Goal: Task Accomplishment & Management: Use online tool/utility

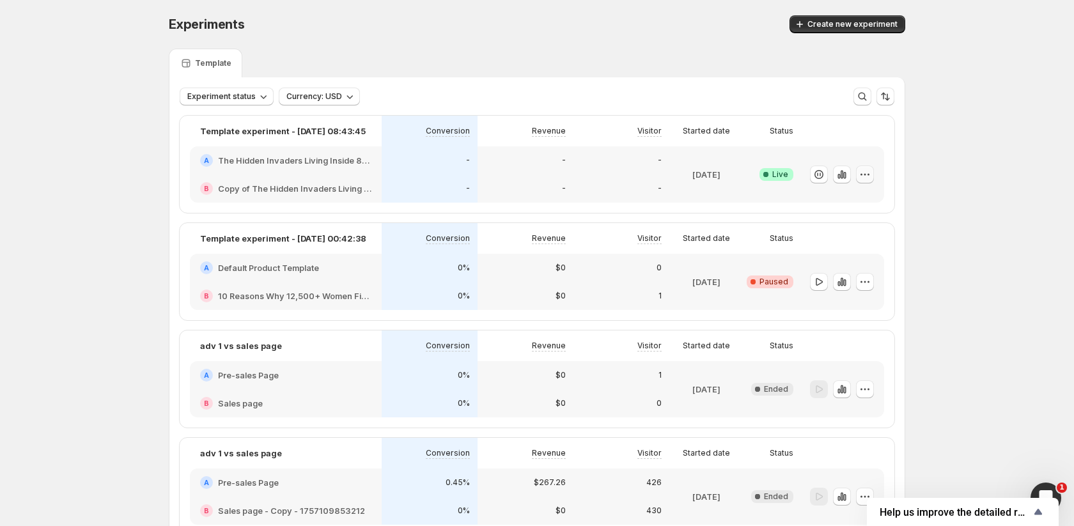
click at [863, 171] on icon "button" at bounding box center [864, 174] width 13 height 13
click at [930, 160] on div "Experiments. This page is ready Experiments Create new experiment Template Expe…" at bounding box center [537, 361] width 1074 height 722
click at [327, 166] on h2 "The Hidden Invaders Living Inside 85% of [DEMOGRAPHIC_DATA] RIGHT NOW" at bounding box center [294, 160] width 153 height 13
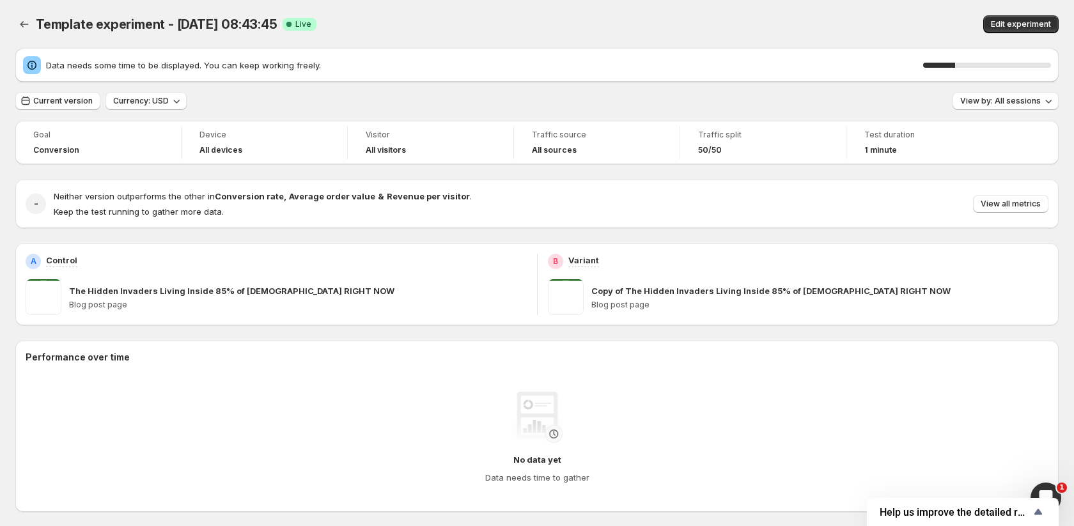
click at [667, 27] on div "Edit experiment" at bounding box center [855, 24] width 406 height 18
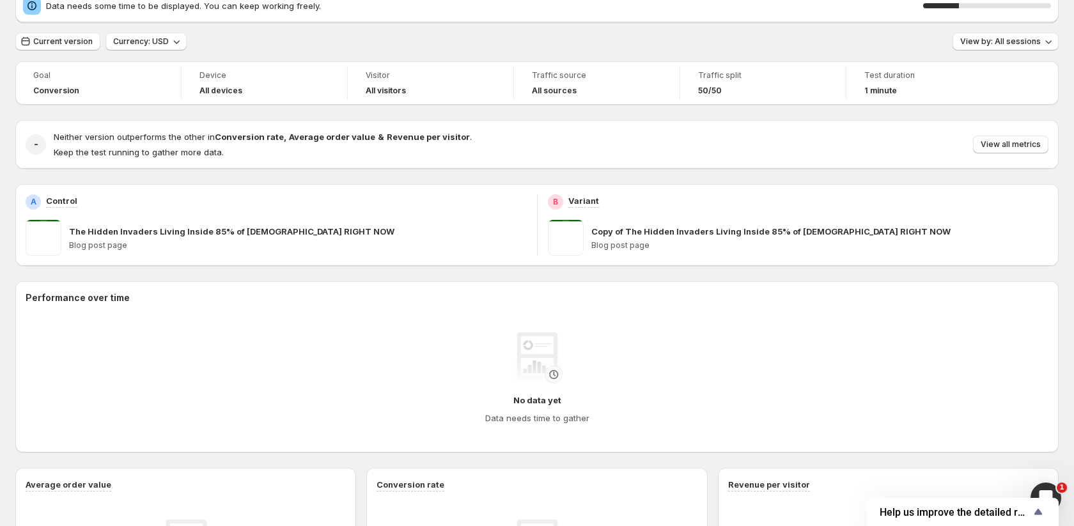
scroll to position [67, 0]
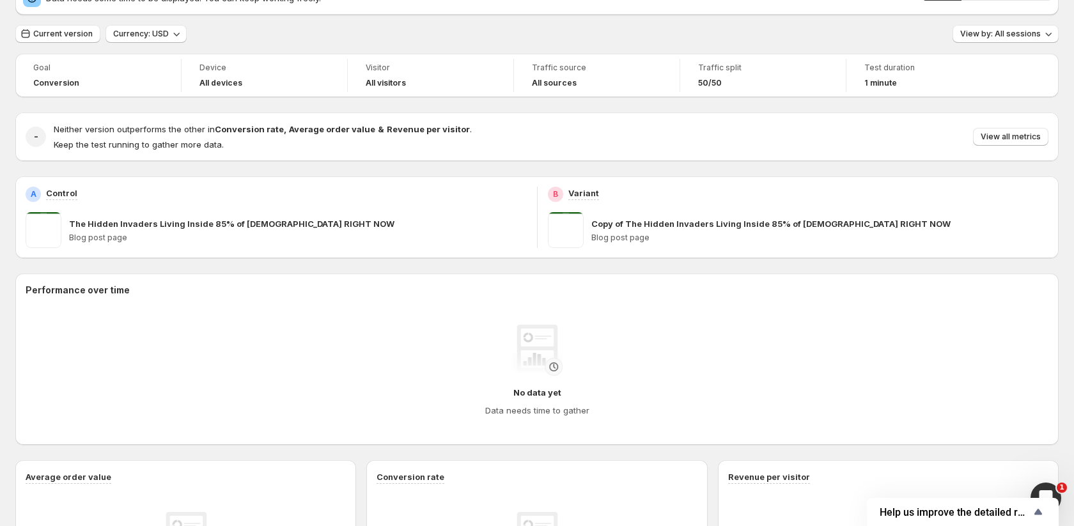
click at [436, 263] on div "Goal Conversion Device All devices Visitor All visitors Traffic source All sour…" at bounding box center [536, 437] width 1043 height 766
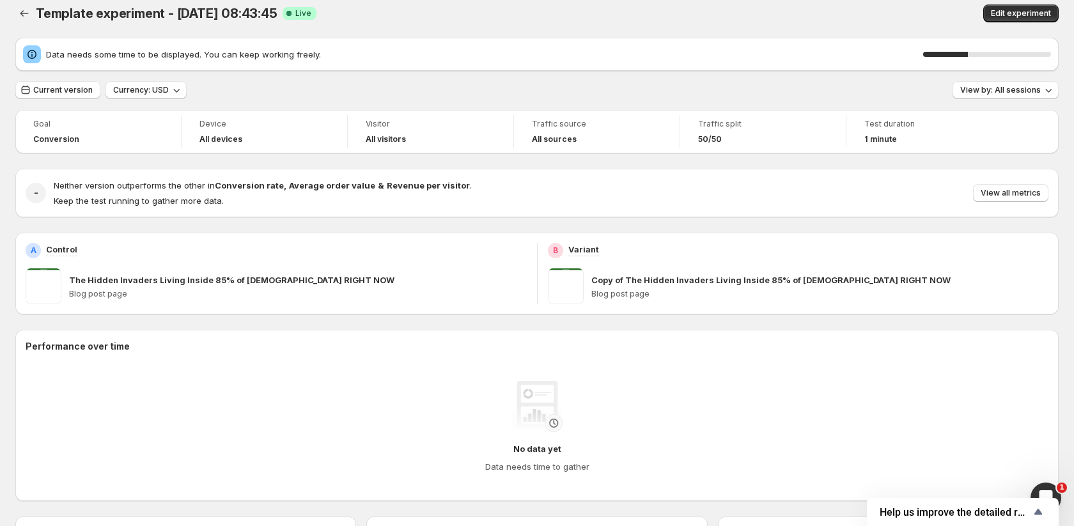
scroll to position [0, 0]
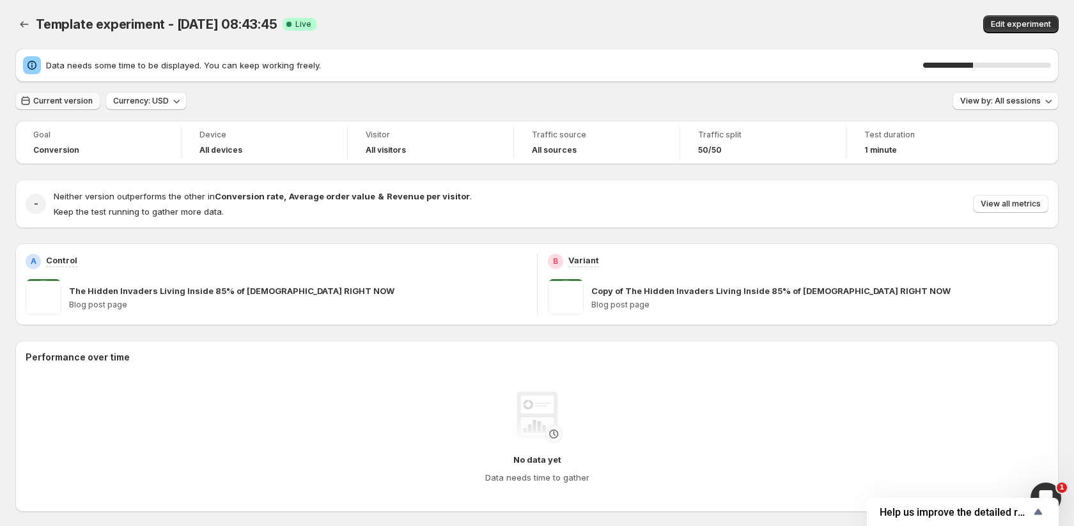
click at [73, 102] on span "Current version" at bounding box center [62, 101] width 59 height 10
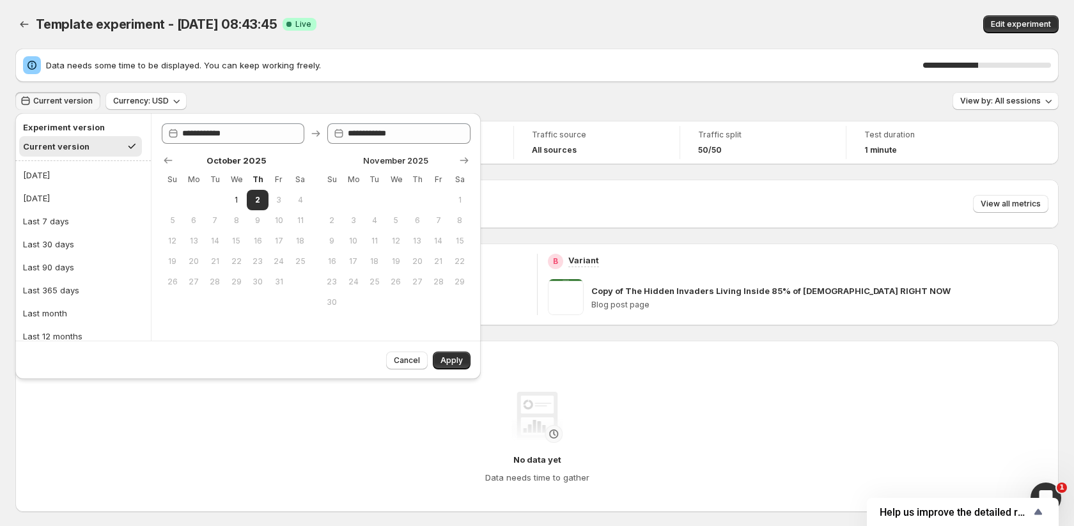
click at [233, 100] on div "Current version Currency: USD View by: All sessions" at bounding box center [536, 101] width 1043 height 19
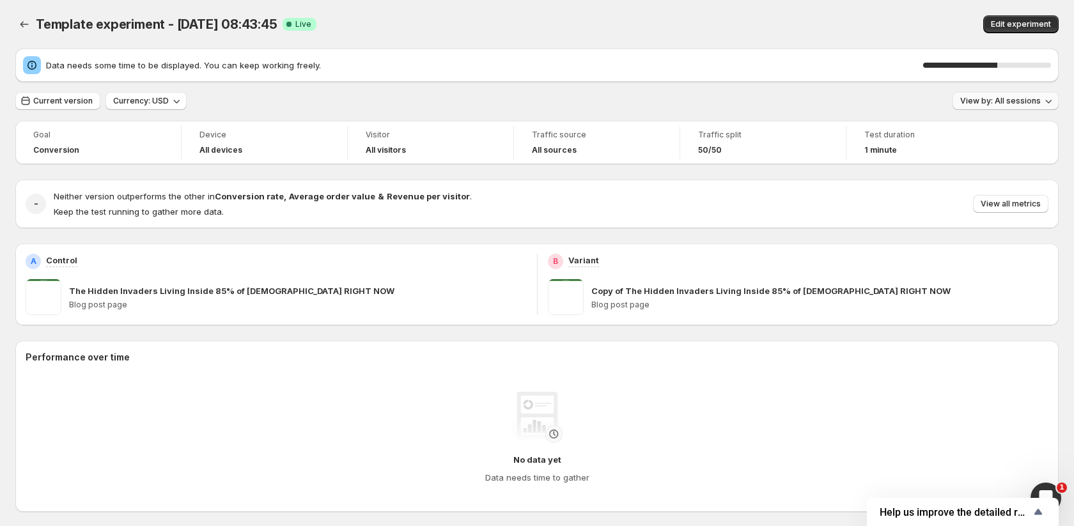
click at [987, 105] on span "View by: All sessions" at bounding box center [1000, 101] width 81 height 10
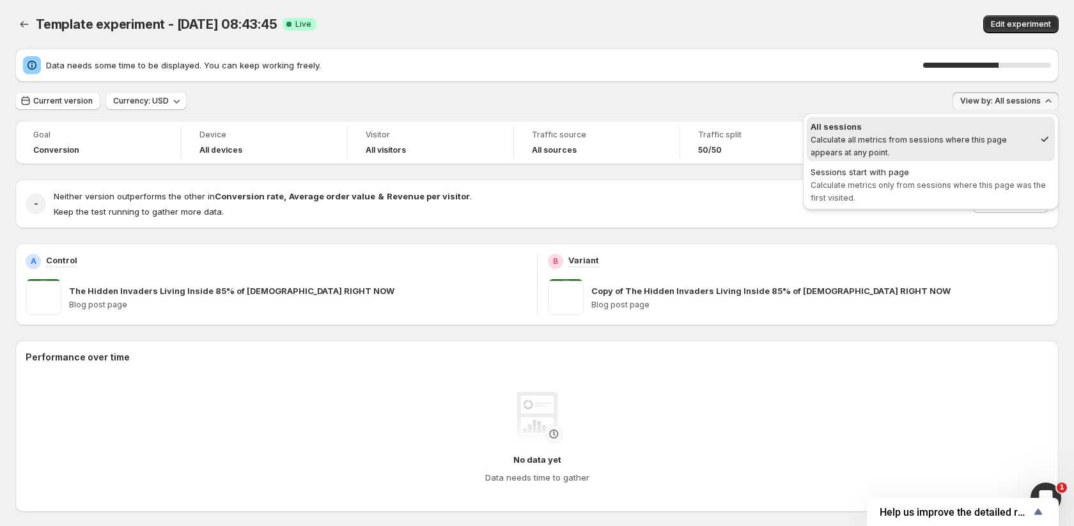
click at [693, 22] on div "Edit experiment" at bounding box center [855, 24] width 406 height 18
